Goal: Transaction & Acquisition: Purchase product/service

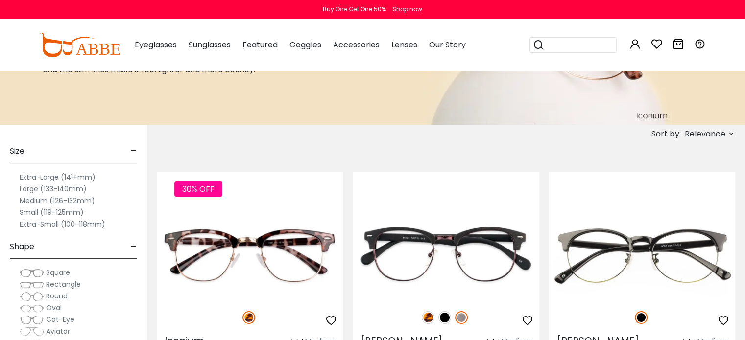
scroll to position [176, 0]
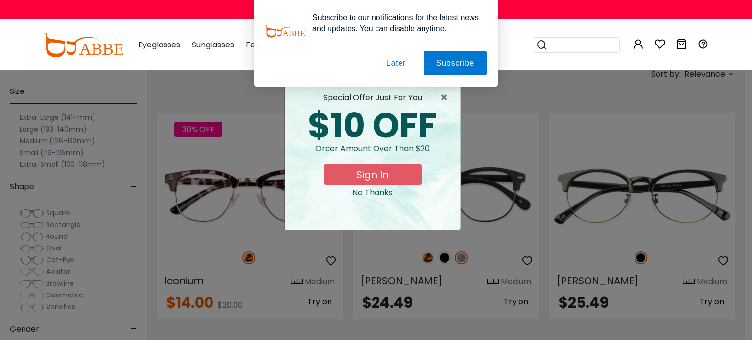
click at [379, 194] on div "No Thanks" at bounding box center [373, 193] width 160 height 12
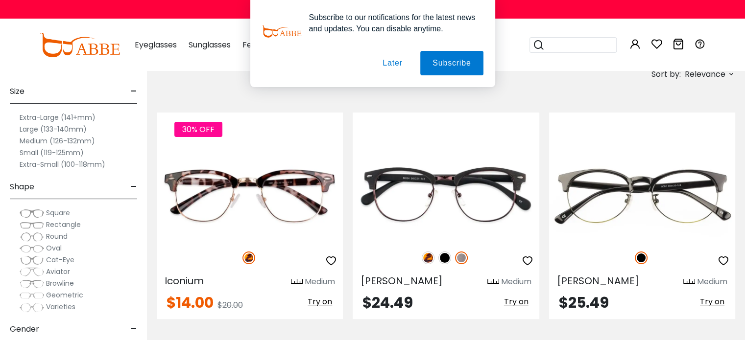
click at [0, 0] on button "Later" at bounding box center [0, 0] width 0 height 0
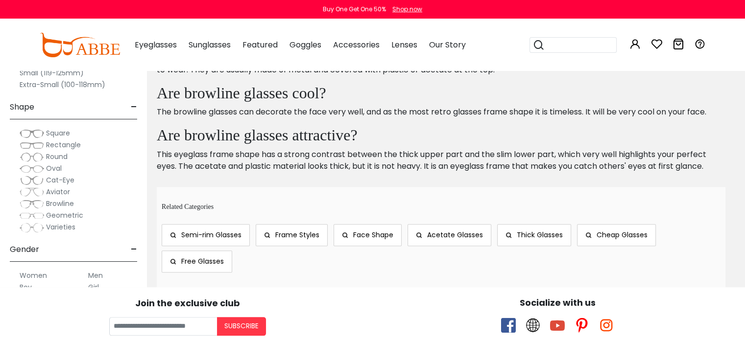
scroll to position [4662, 0]
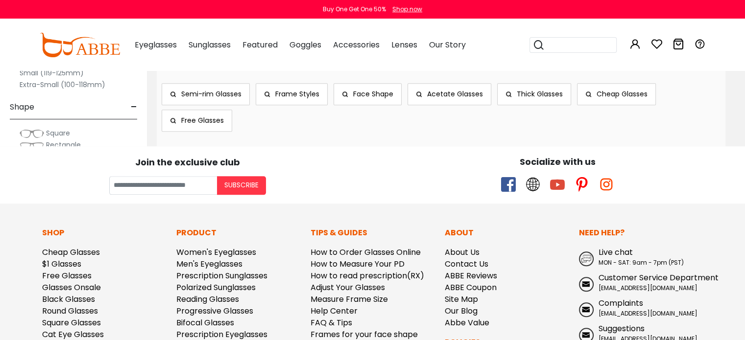
click at [217, 89] on span "Semi-rim Glasses" at bounding box center [211, 94] width 60 height 10
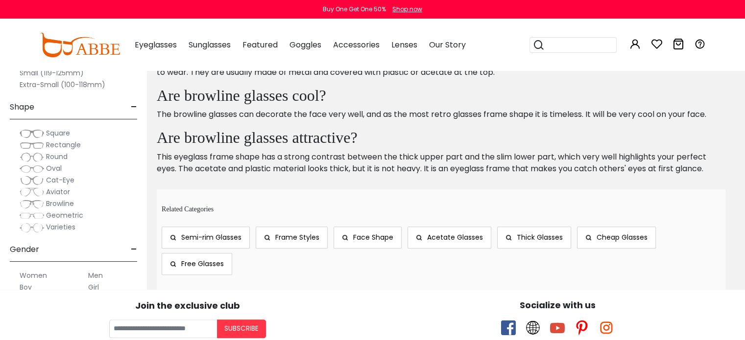
scroll to position [4515, 0]
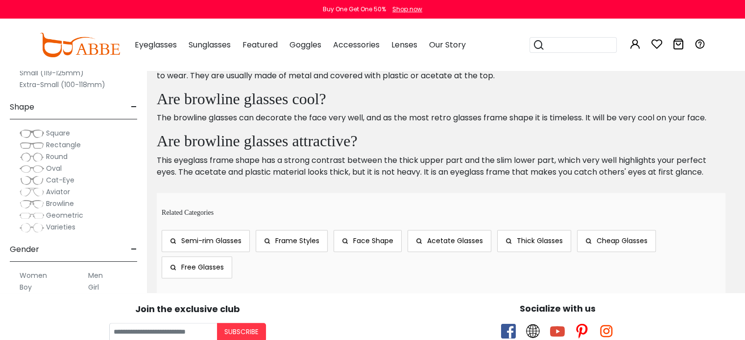
click at [55, 207] on span "Browline" at bounding box center [60, 204] width 28 height 10
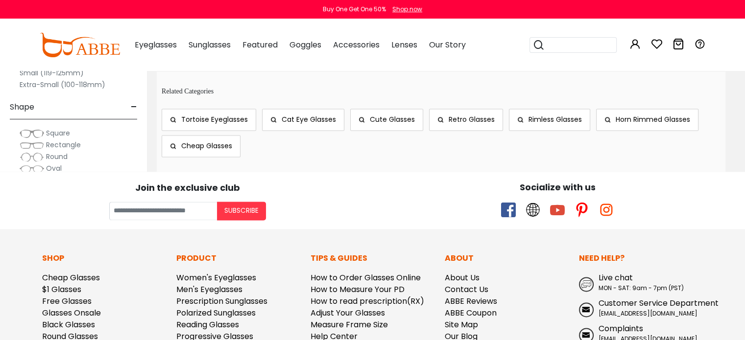
scroll to position [5190, 0]
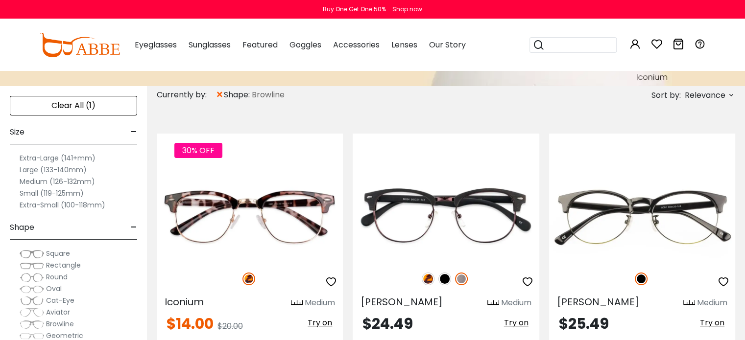
scroll to position [157, 0]
